Goal: Transaction & Acquisition: Download file/media

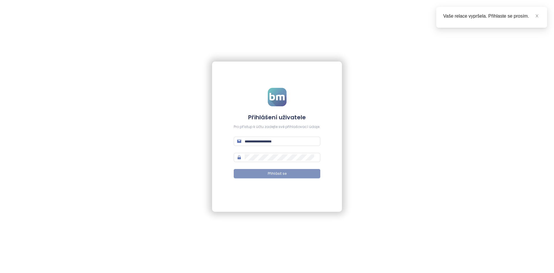
type input "**********"
click at [259, 173] on button "Přihlásit se" at bounding box center [277, 173] width 87 height 9
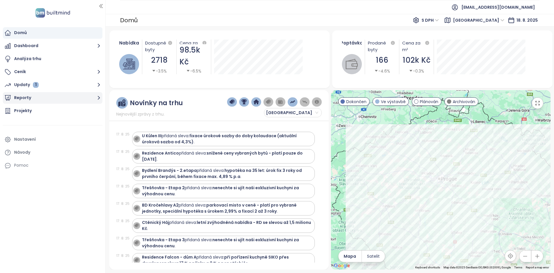
click at [100, 99] on icon "button" at bounding box center [98, 97] width 7 height 7
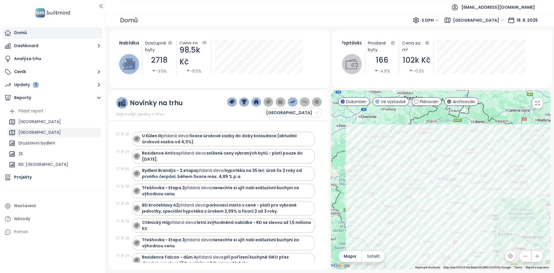
click at [48, 130] on div "Praha" at bounding box center [54, 132] width 94 height 9
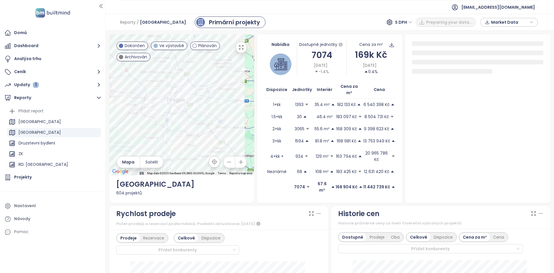
click at [512, 22] on span "Market Data" at bounding box center [509, 22] width 37 height 9
click at [508, 87] on span "Stáhnout" at bounding box center [502, 86] width 20 height 6
